Goal: Entertainment & Leisure: Consume media (video, audio)

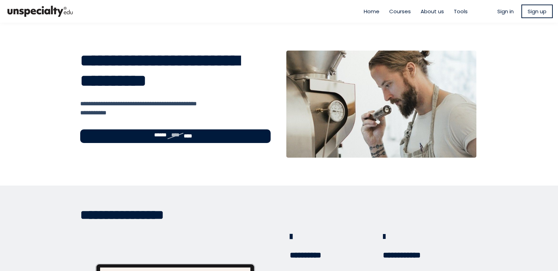
click at [498, 9] on span "Sign in" at bounding box center [506, 11] width 16 height 8
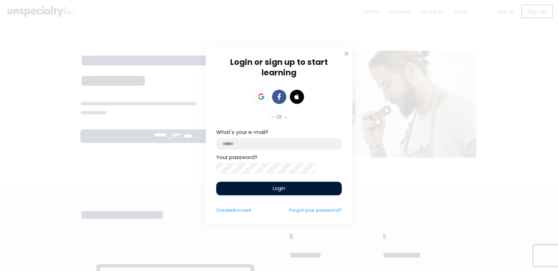
click at [269, 133] on div "What's your e-mail?" at bounding box center [279, 138] width 126 height 21
click at [271, 143] on input "email" at bounding box center [279, 144] width 126 height 12
click at [260, 95] on icon at bounding box center [261, 97] width 6 height 6
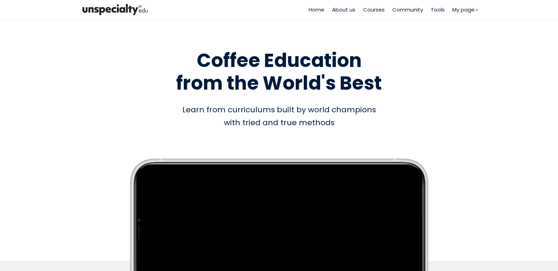
click at [369, 10] on span "Courses" at bounding box center [374, 10] width 22 height 8
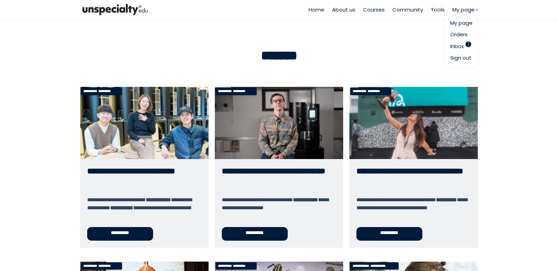
click at [459, 34] on link "Orders" at bounding box center [462, 34] width 22 height 8
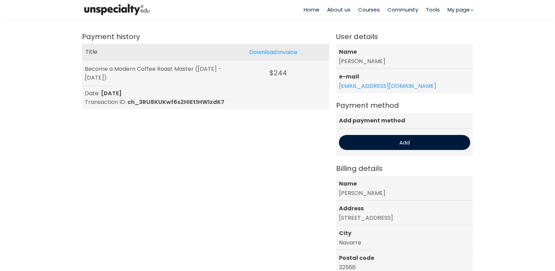
click at [193, 72] on div "Become a Modern Coffee Roast Master (May 29 2025 - May 29 2026)" at bounding box center [155, 73] width 141 height 17
click at [368, 10] on span "Courses" at bounding box center [369, 10] width 22 height 8
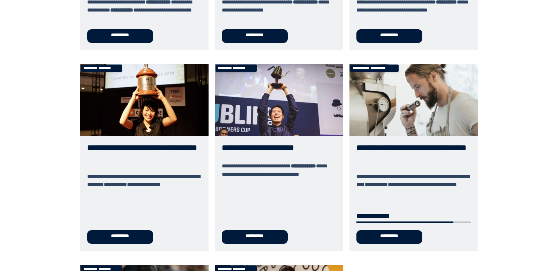
scroll to position [199, 0]
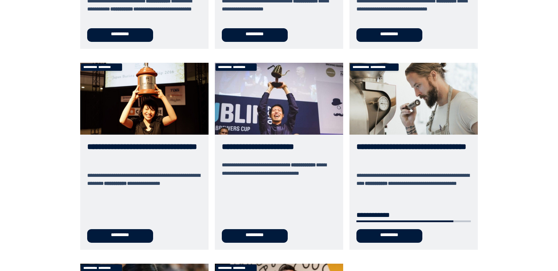
click at [379, 143] on link "**********" at bounding box center [414, 156] width 128 height 187
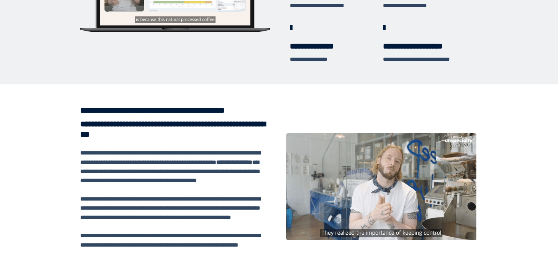
scroll to position [216, 0]
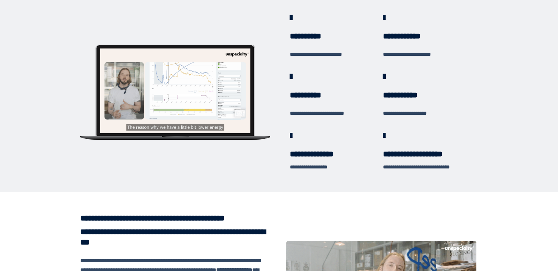
click at [311, 96] on h3 "**********" at bounding box center [335, 95] width 90 height 10
click at [294, 76] on span at bounding box center [294, 76] width 9 height 9
drag, startPoint x: 387, startPoint y: 105, endPoint x: 387, endPoint y: 102, distance: 3.5
click at [387, 105] on div "**********" at bounding box center [428, 94] width 90 height 45
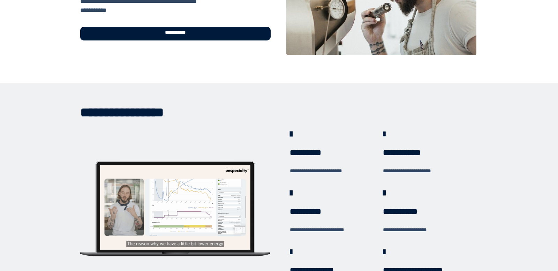
scroll to position [81, 0]
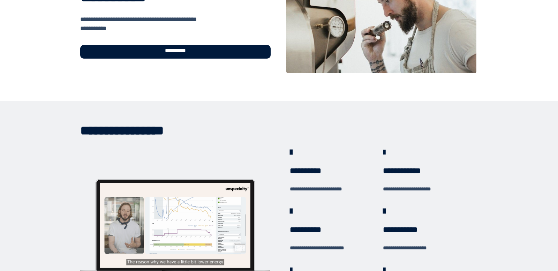
click at [310, 166] on h3 "**********" at bounding box center [335, 171] width 90 height 10
click at [292, 160] on div "**********" at bounding box center [335, 170] width 90 height 45
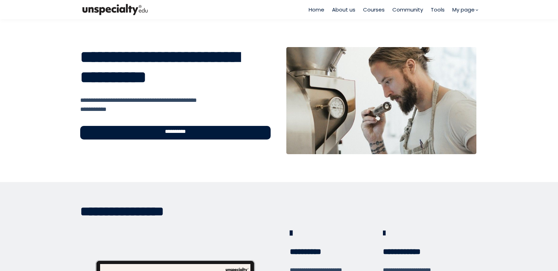
click at [193, 133] on div "**********" at bounding box center [175, 133] width 191 height 14
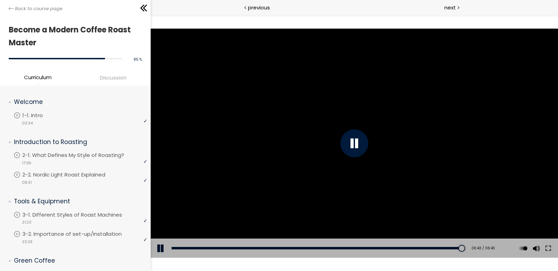
drag, startPoint x: 302, startPoint y: 248, endPoint x: 462, endPoint y: 244, distance: 160.9
click at [462, 244] on div "Add chapter 06:43 06:43 / 06:43 Subtitles None Auto x 2 x 1.5 x 1.25 x 1 x 0.75…" at bounding box center [355, 249] width 408 height 20
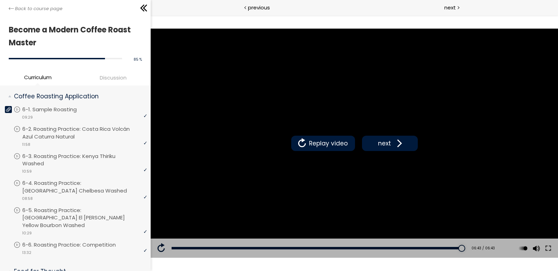
scroll to position [383, 0]
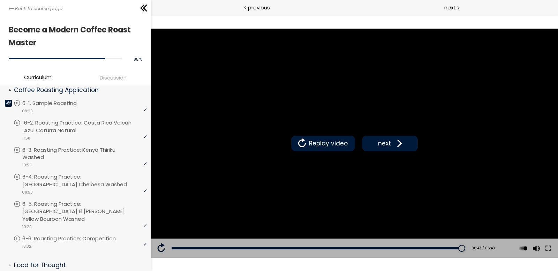
click at [90, 133] on p "6-2. Roasting Practice: Costa Rica Volcán Azul Caturra Natural" at bounding box center [86, 126] width 125 height 15
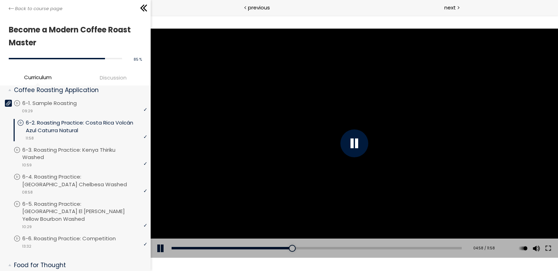
click at [161, 250] on button at bounding box center [161, 249] width 21 height 20
drag, startPoint x: 549, startPoint y: 249, endPoint x: 699, endPoint y: 307, distance: 160.5
click at [549, 249] on button at bounding box center [548, 249] width 13 height 20
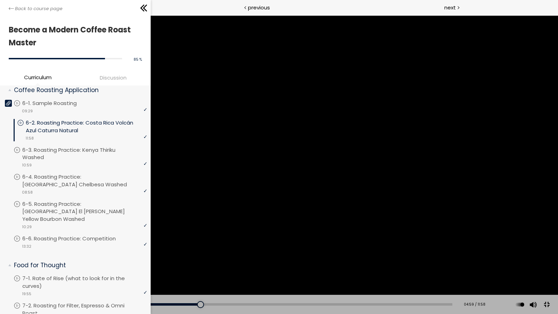
click at [9, 271] on button at bounding box center [10, 305] width 21 height 20
drag, startPoint x: 199, startPoint y: 303, endPoint x: 193, endPoint y: 304, distance: 5.4
click at [194, 271] on div at bounding box center [197, 304] width 7 height 7
click at [181, 271] on div "04:30" at bounding box center [237, 304] width 432 height 2
click at [170, 271] on div "04:10" at bounding box center [237, 304] width 432 height 2
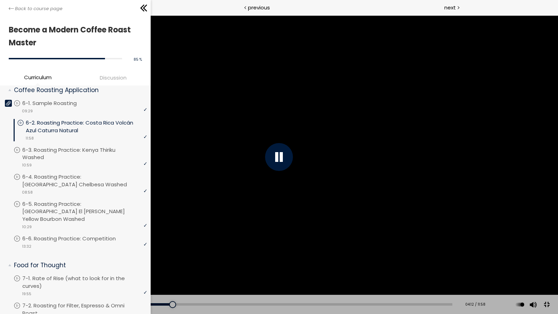
click at [6, 271] on button at bounding box center [10, 305] width 21 height 20
click at [7, 271] on button at bounding box center [10, 305] width 21 height 20
click at [169, 271] on div "04:10" at bounding box center [237, 304] width 432 height 2
click at [152, 271] on div "Add chapter 03:39" at bounding box center [237, 305] width 432 height 20
drag, startPoint x: 171, startPoint y: 305, endPoint x: 155, endPoint y: 306, distance: 16.1
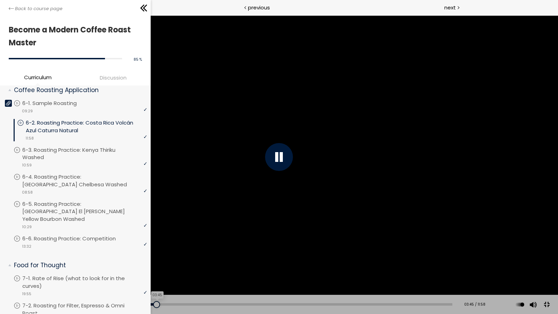
click at [155, 271] on div at bounding box center [156, 304] width 7 height 7
click at [8, 271] on button at bounding box center [10, 305] width 21 height 20
